Goal: Task Accomplishment & Management: Use online tool/utility

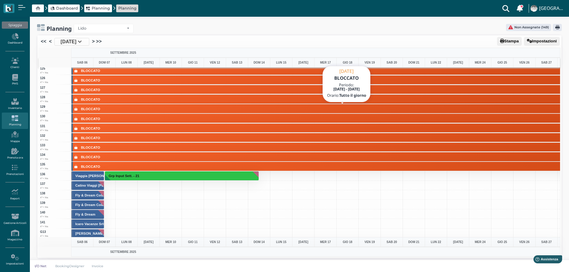
scroll to position [1104, 0]
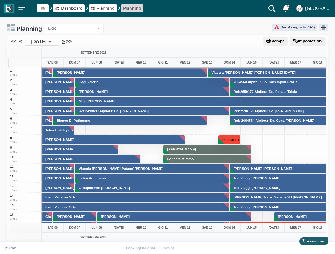
click at [65, 42] on link ">" at bounding box center [63, 41] width 3 height 7
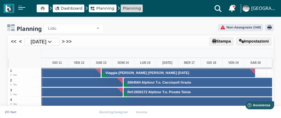
click at [161, 40] on ul "<< < 6 Set 2025 > >>" at bounding box center [109, 42] width 199 height 8
click at [169, 26] on div "Planning Lido Lido Non Assegnate (149)" at bounding box center [140, 28] width 267 height 9
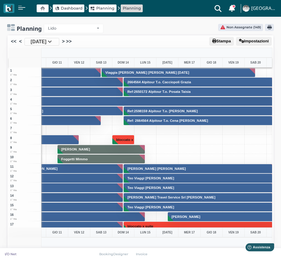
click at [52, 42] on icon at bounding box center [50, 41] width 4 height 5
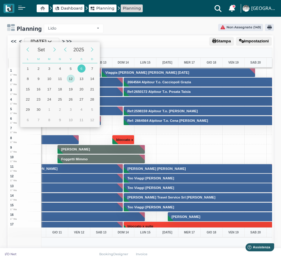
click at [72, 79] on div "12" at bounding box center [71, 79] width 8 height 8
type input "12/09/2025"
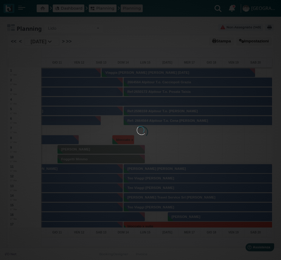
scroll to position [0, 24]
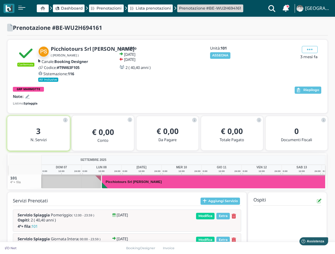
scroll to position [0, 93]
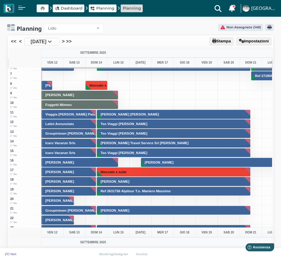
scroll to position [60, 0]
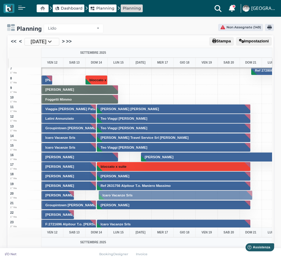
drag, startPoint x: 135, startPoint y: 225, endPoint x: 124, endPoint y: 196, distance: 31.1
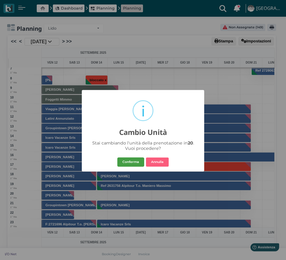
click at [130, 158] on button "Conferma" at bounding box center [130, 162] width 27 height 10
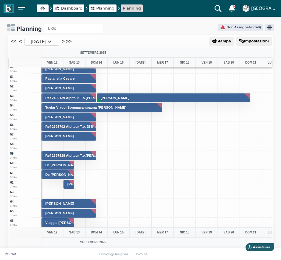
scroll to position [567, 0]
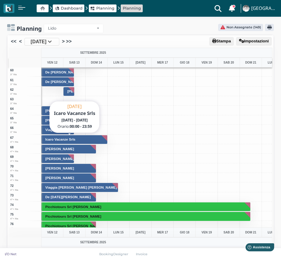
click at [89, 136] on button "Icaro Vacanze Srls" at bounding box center [74, 140] width 66 height 10
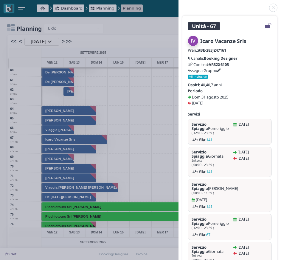
click at [179, 4] on link at bounding box center [179, 4] width 0 height 0
